Goal: Navigation & Orientation: Find specific page/section

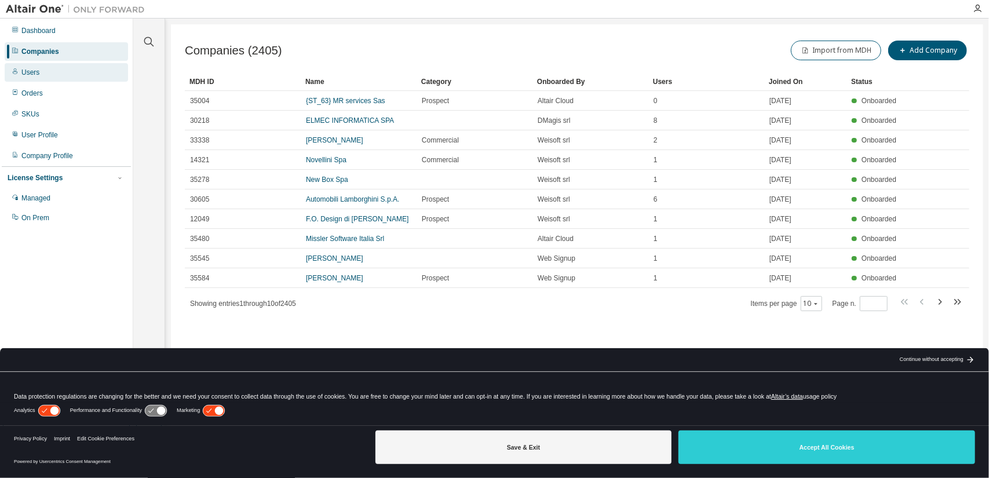
click at [37, 64] on div "Users" at bounding box center [66, 72] width 123 height 19
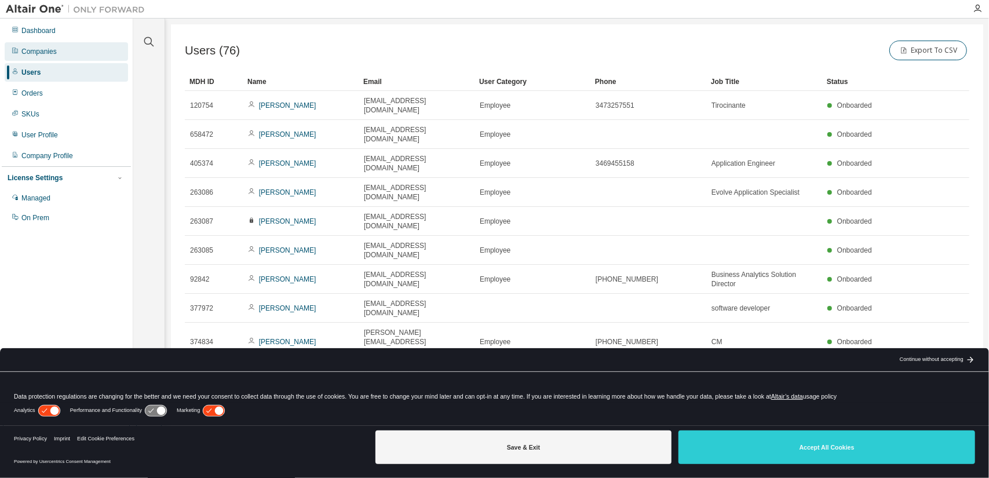
click at [51, 48] on div "Companies" at bounding box center [38, 51] width 35 height 9
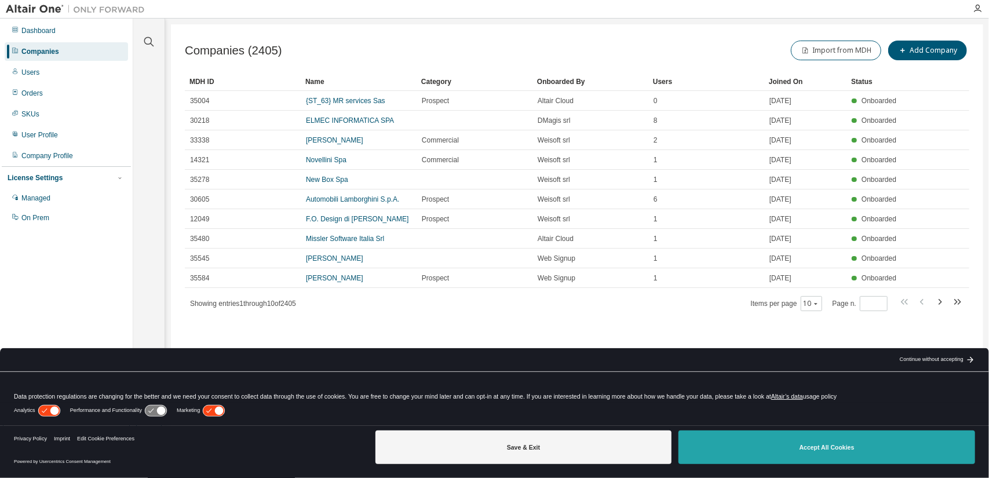
click at [830, 445] on button "Accept All Cookies" at bounding box center [826, 447] width 297 height 34
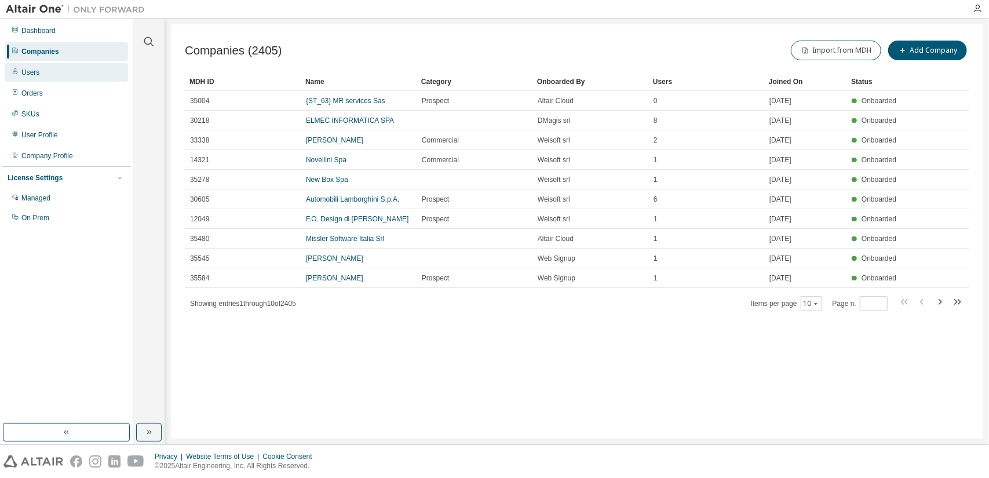
click at [36, 67] on div "Users" at bounding box center [66, 72] width 123 height 19
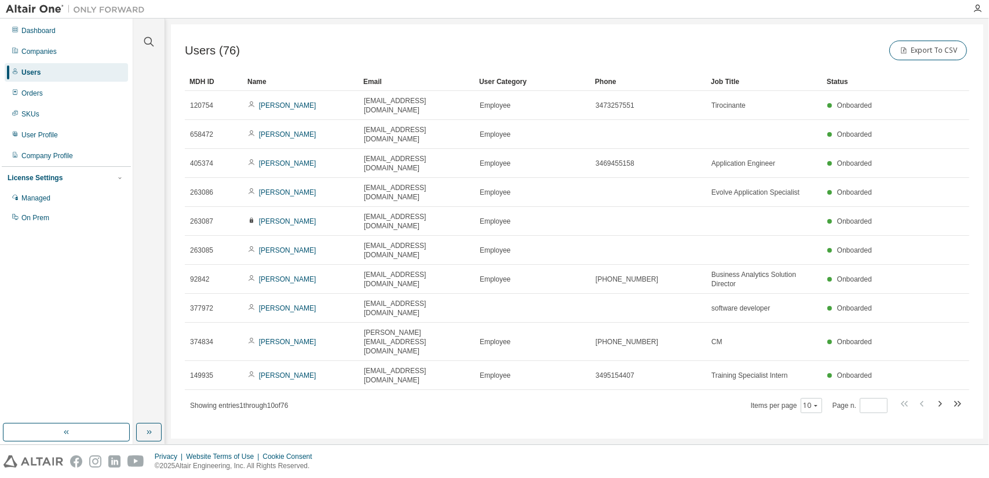
drag, startPoint x: 43, startPoint y: 6, endPoint x: 80, endPoint y: 5, distance: 37.1
click at [43, 5] on img at bounding box center [78, 9] width 145 height 12
drag, startPoint x: 83, startPoint y: 8, endPoint x: 368, endPoint y: 8, distance: 285.0
click at [84, 8] on img at bounding box center [78, 9] width 145 height 12
click at [977, 9] on icon "button" at bounding box center [977, 8] width 9 height 9
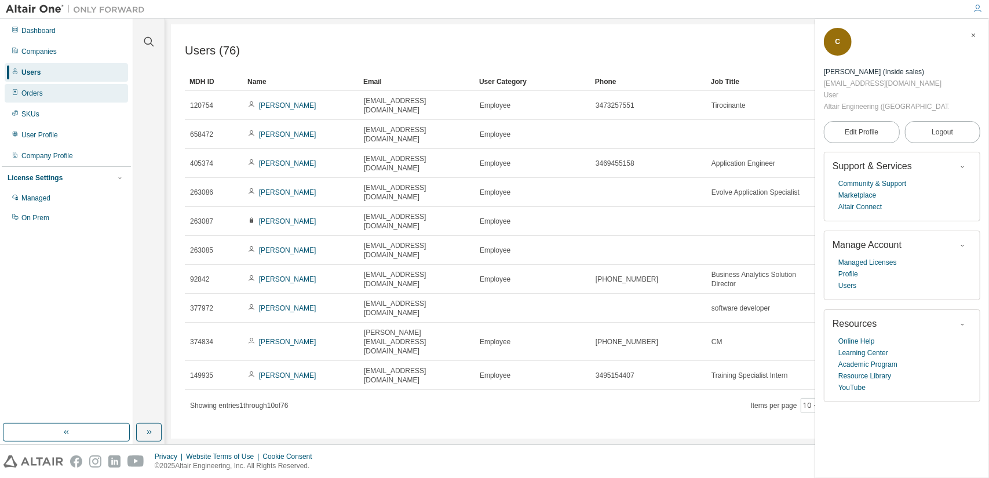
drag, startPoint x: 38, startPoint y: 288, endPoint x: 51, endPoint y: 101, distance: 187.0
click at [37, 288] on div "Dashboard Companies Users Orders SKUs User Profile Company Profile License Sett…" at bounding box center [66, 220] width 129 height 401
click at [62, 91] on div "Orders" at bounding box center [66, 93] width 123 height 19
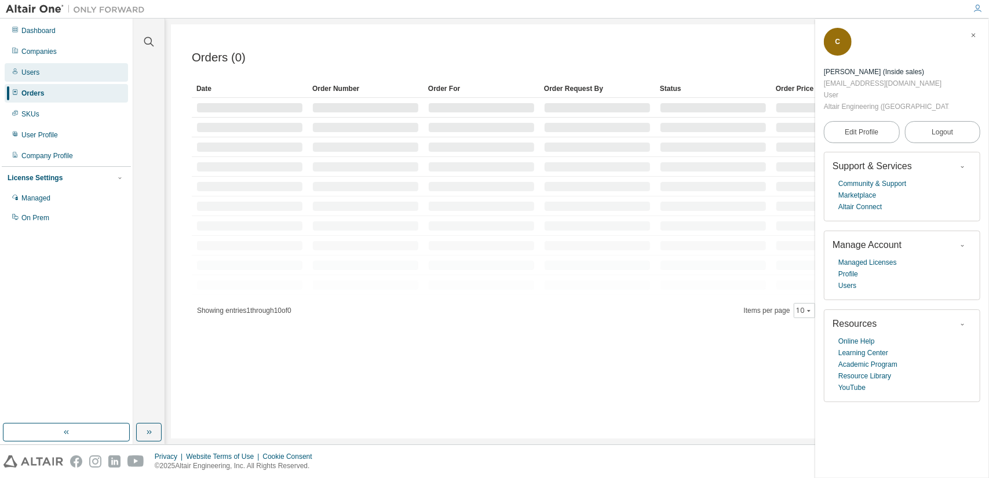
click at [50, 70] on div "Users" at bounding box center [66, 72] width 123 height 19
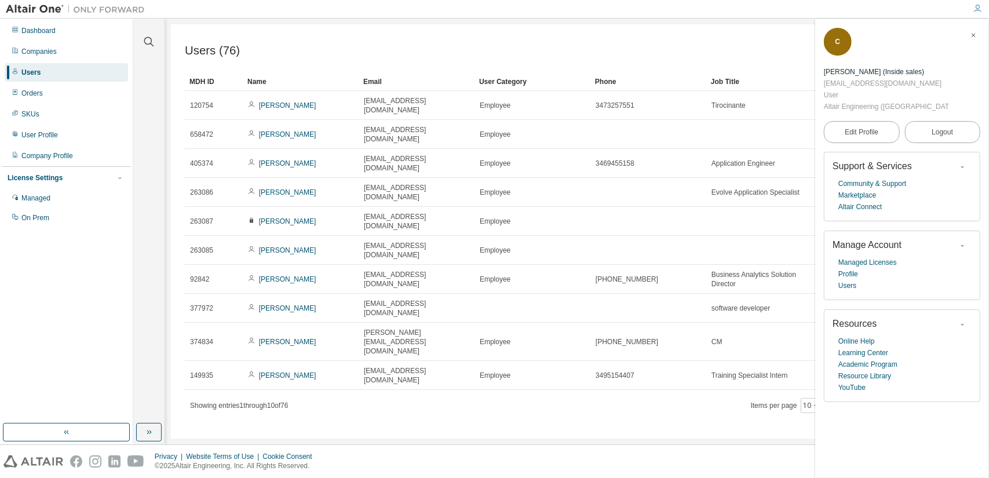
click at [972, 36] on icon "button" at bounding box center [973, 35] width 7 height 7
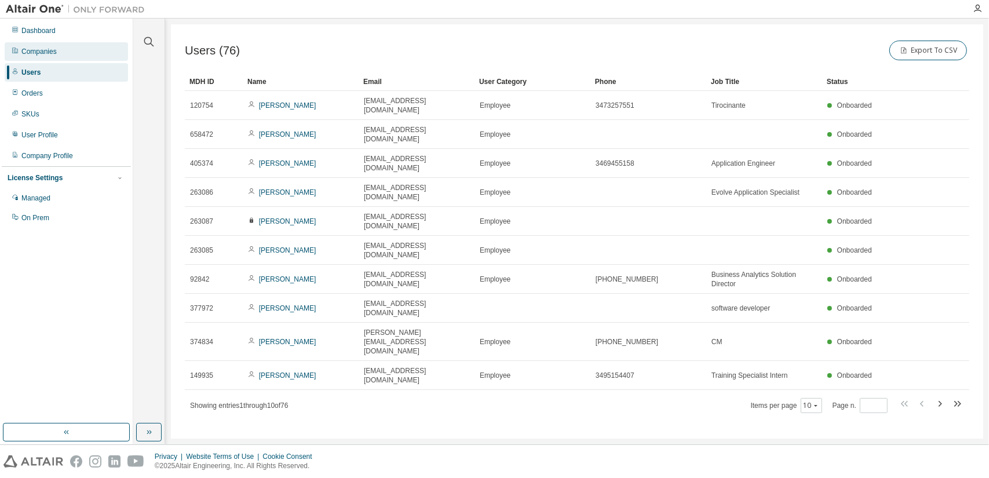
click at [46, 44] on div "Companies" at bounding box center [66, 51] width 123 height 19
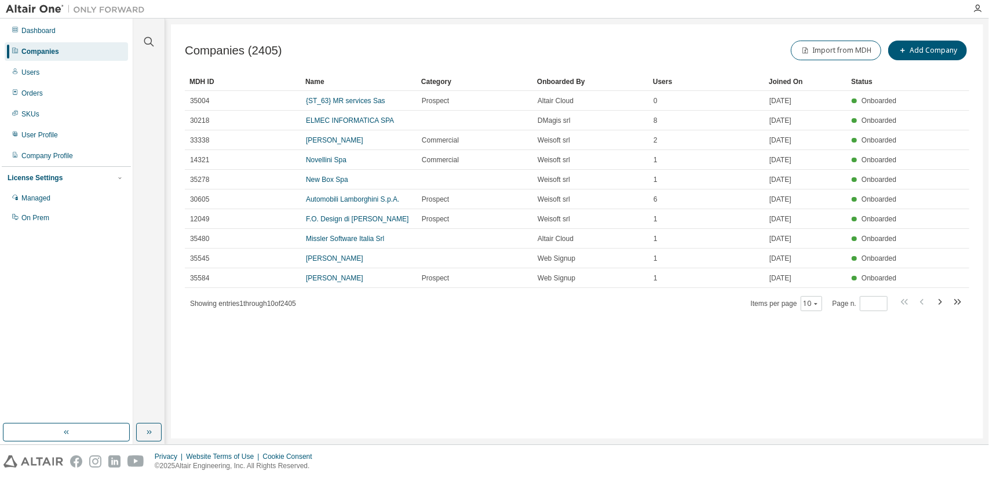
drag, startPoint x: 922, startPoint y: 20, endPoint x: 813, endPoint y: 5, distance: 110.0
click at [922, 20] on div "Clear all Is Channel Partner Yes No Max Users Min Users Company Category Commer…" at bounding box center [561, 232] width 856 height 426
click at [976, 9] on icon "button" at bounding box center [977, 8] width 9 height 9
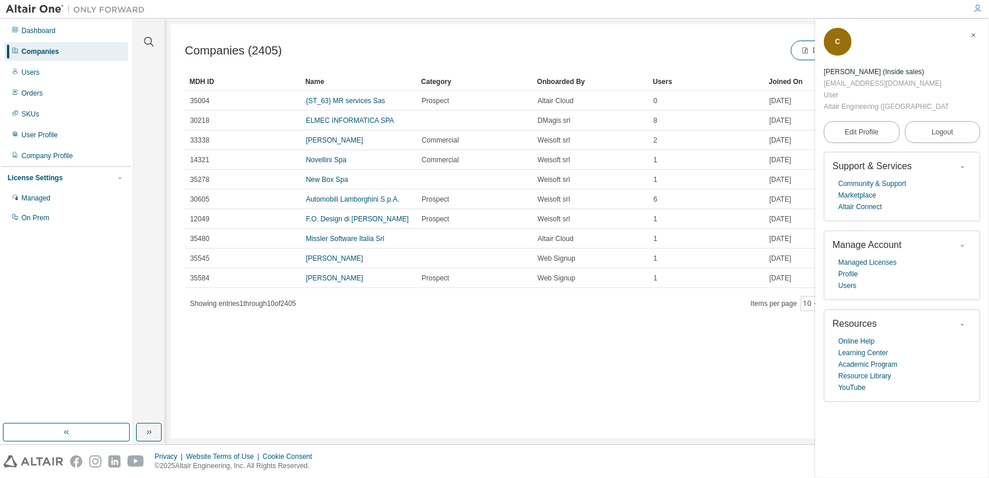
click at [692, 48] on div "Import from MDH Add Company" at bounding box center [773, 50] width 392 height 24
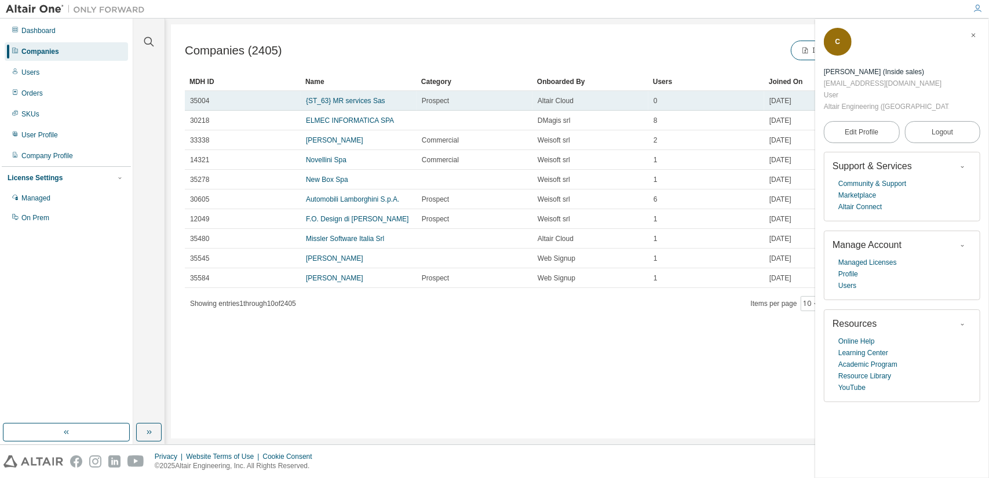
click at [688, 94] on td "0" at bounding box center [706, 101] width 116 height 20
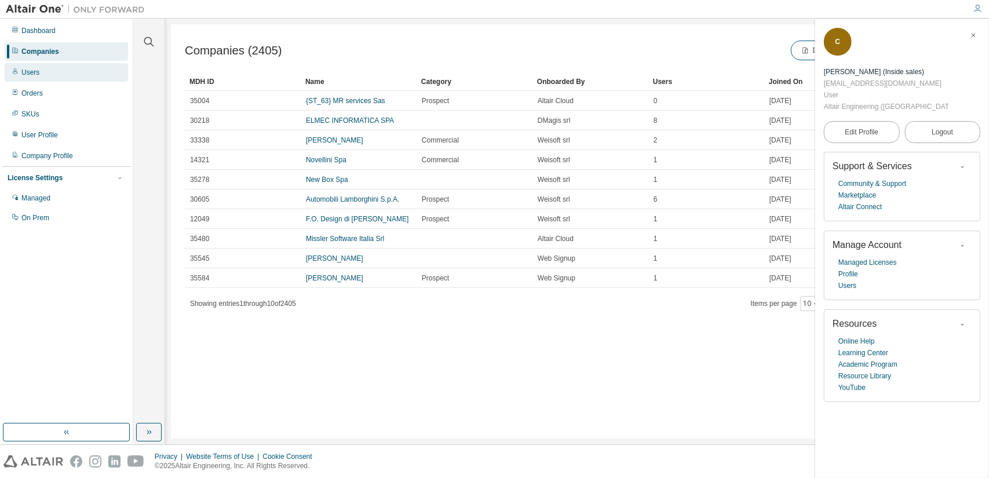
click at [41, 68] on div "Users" at bounding box center [66, 72] width 123 height 19
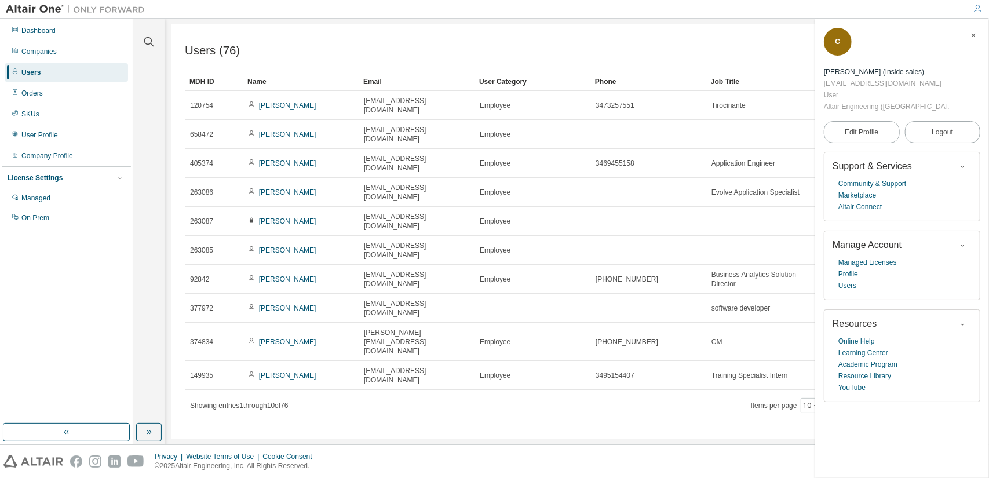
click at [976, 36] on icon "button" at bounding box center [973, 35] width 7 height 7
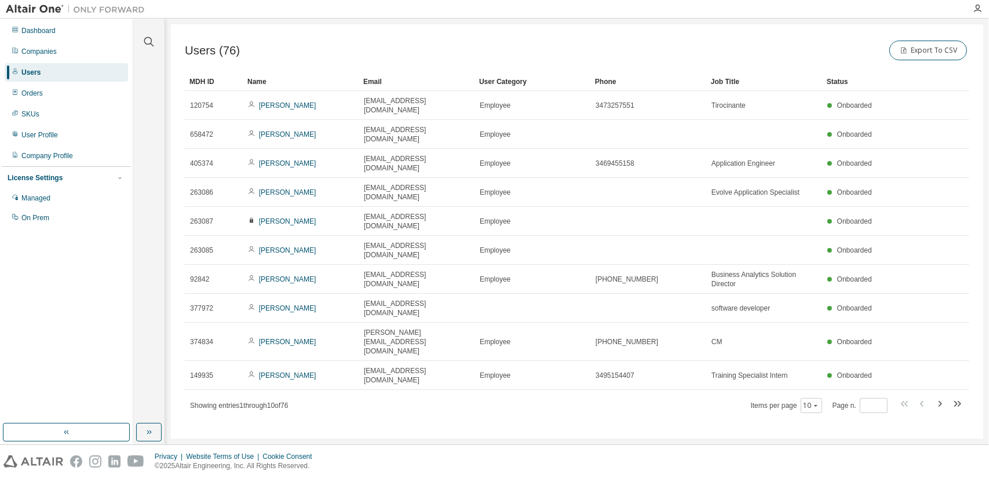
click at [890, 10] on div at bounding box center [558, 9] width 815 height 18
click at [114, 6] on img at bounding box center [78, 9] width 145 height 12
click at [25, 32] on div "Dashboard" at bounding box center [38, 30] width 34 height 9
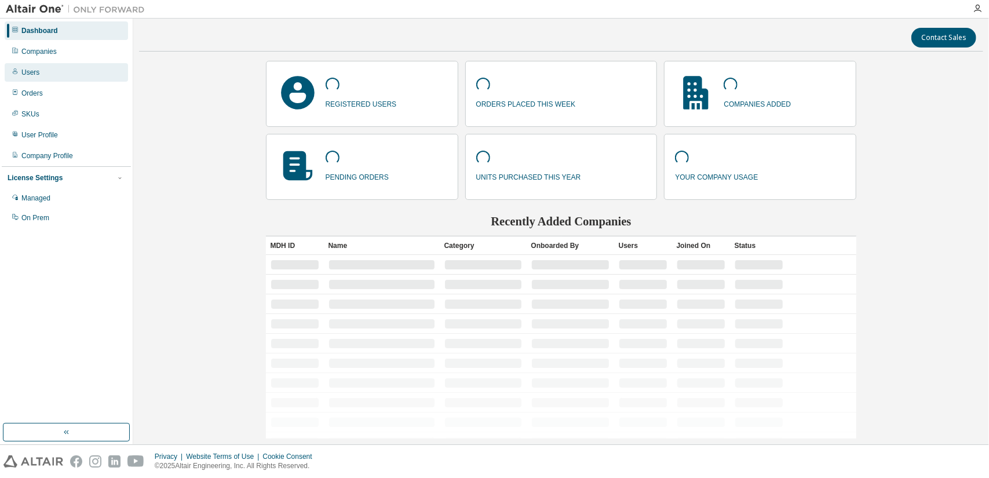
click at [51, 72] on div "Users" at bounding box center [66, 72] width 123 height 19
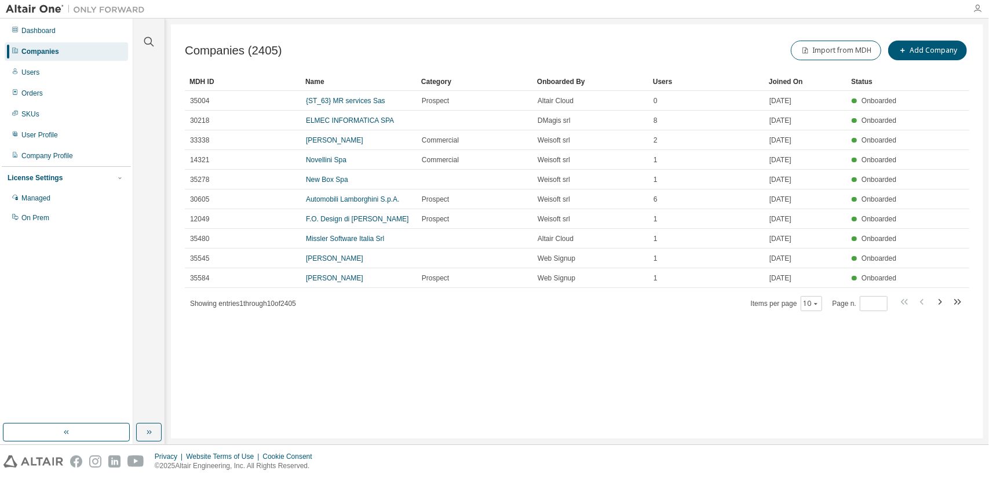
click at [974, 6] on icon "button" at bounding box center [977, 8] width 9 height 9
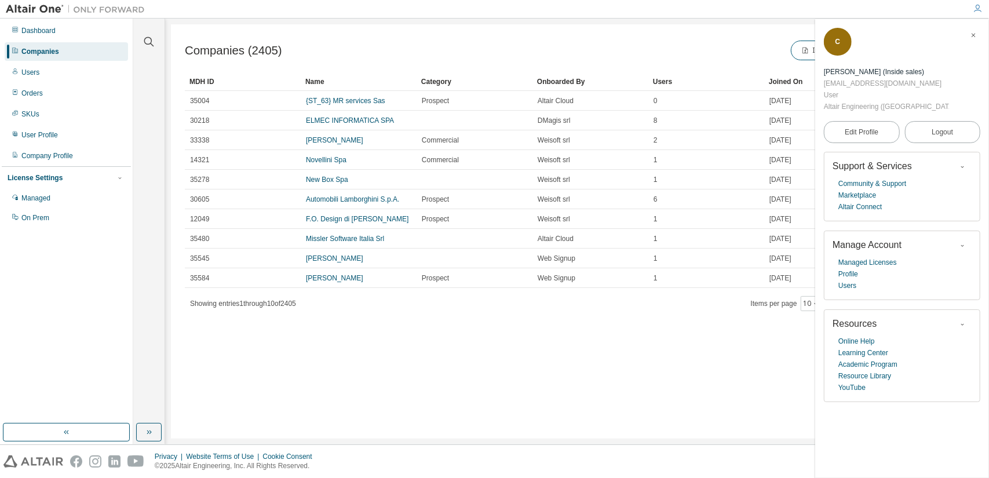
click at [670, 374] on div "Companies (2405) Import from MDH Add Company Clear Load Save Save As Field Oper…" at bounding box center [577, 231] width 812 height 414
click at [401, 41] on div "Companies (2405) Import from MDH Add Company" at bounding box center [577, 50] width 784 height 24
click at [973, 32] on icon "button" at bounding box center [973, 35] width 7 height 7
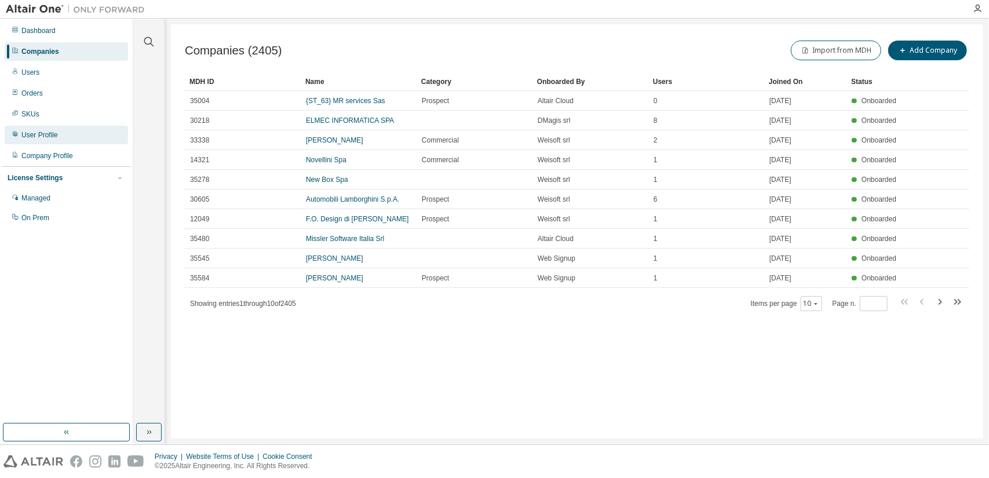
click at [56, 136] on div "User Profile" at bounding box center [39, 134] width 36 height 9
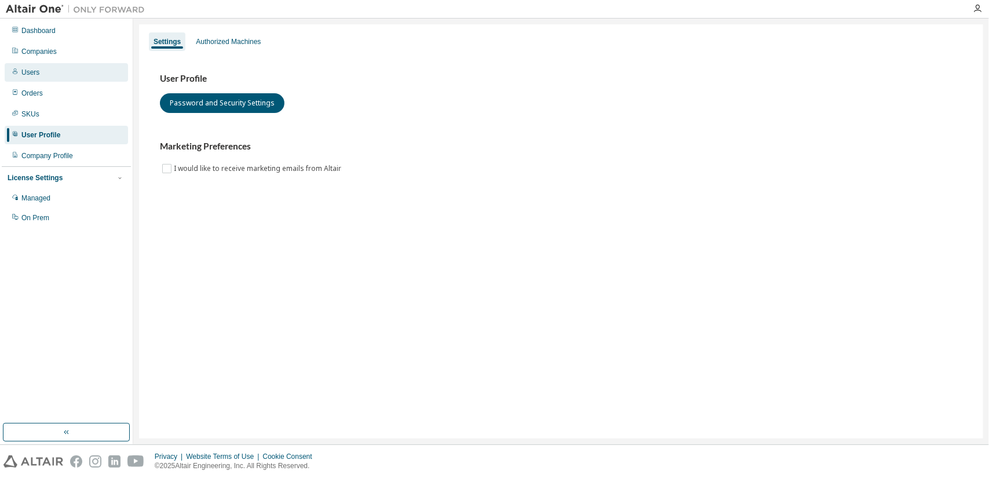
click at [38, 72] on div "Users" at bounding box center [30, 72] width 18 height 9
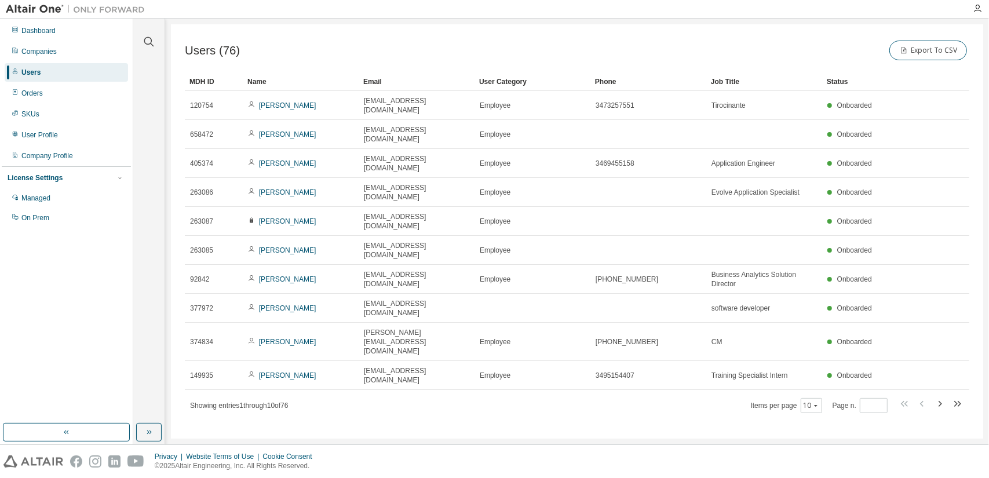
click at [195, 49] on span "Users (76)" at bounding box center [212, 50] width 55 height 13
click at [50, 41] on div "Dashboard Companies Users Orders SKUs User Profile Company Profile License Sett…" at bounding box center [66, 124] width 129 height 208
click at [49, 49] on div "Companies" at bounding box center [38, 51] width 35 height 9
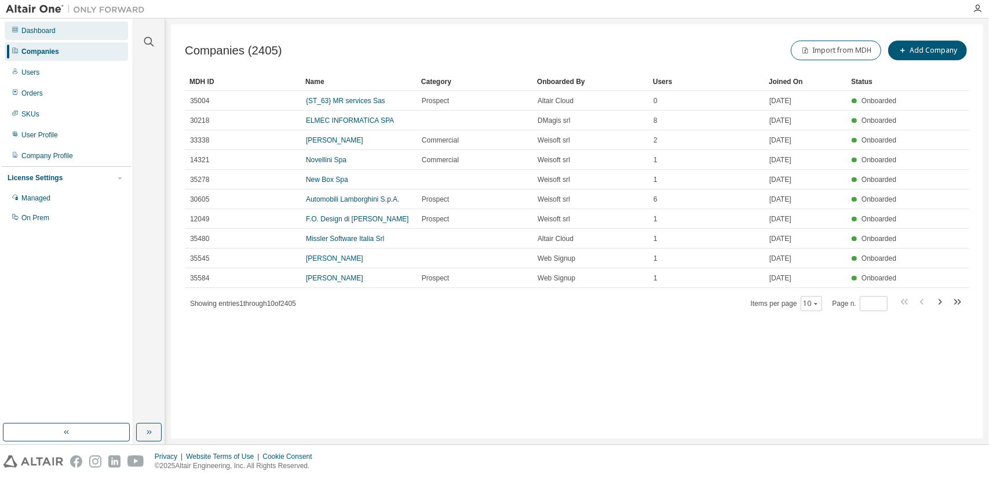
click at [52, 28] on div "Dashboard" at bounding box center [38, 30] width 34 height 9
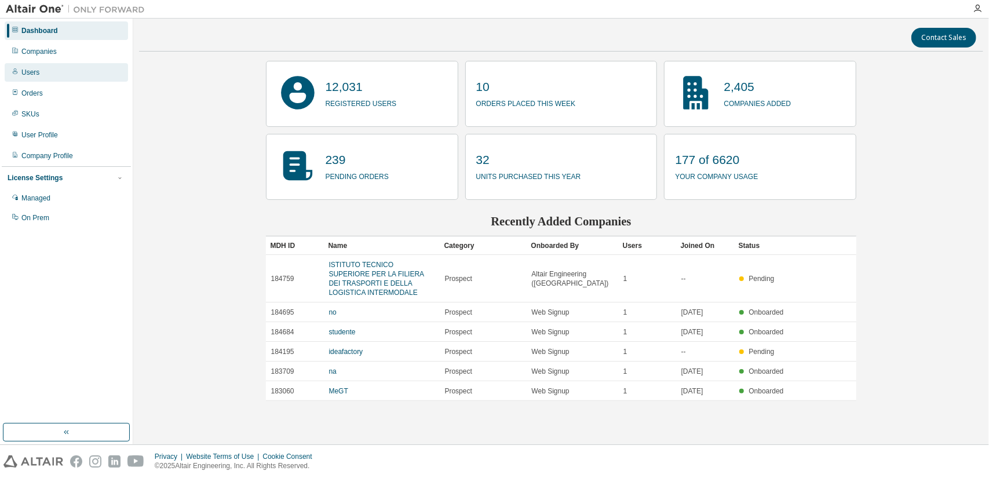
click at [45, 71] on div "Users" at bounding box center [66, 72] width 123 height 19
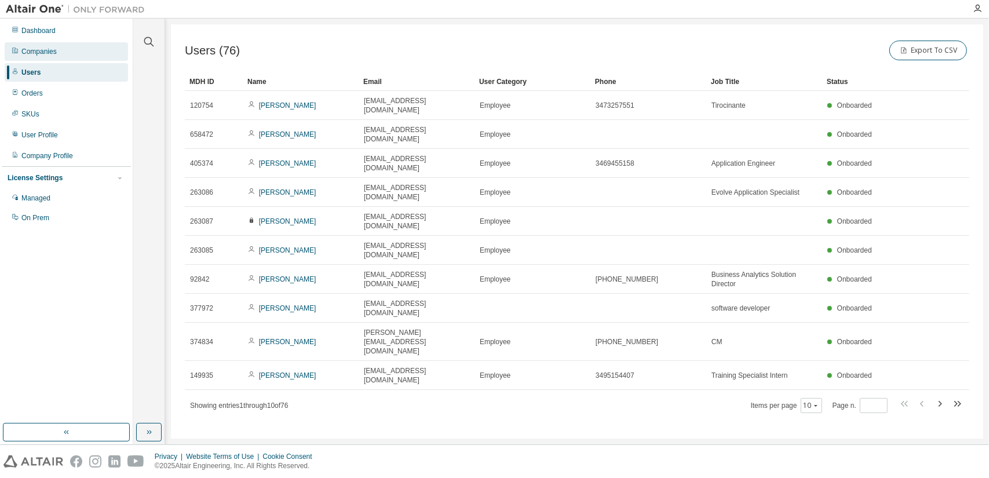
click at [63, 45] on div "Companies" at bounding box center [66, 51] width 123 height 19
